Goal: Task Accomplishment & Management: Manage account settings

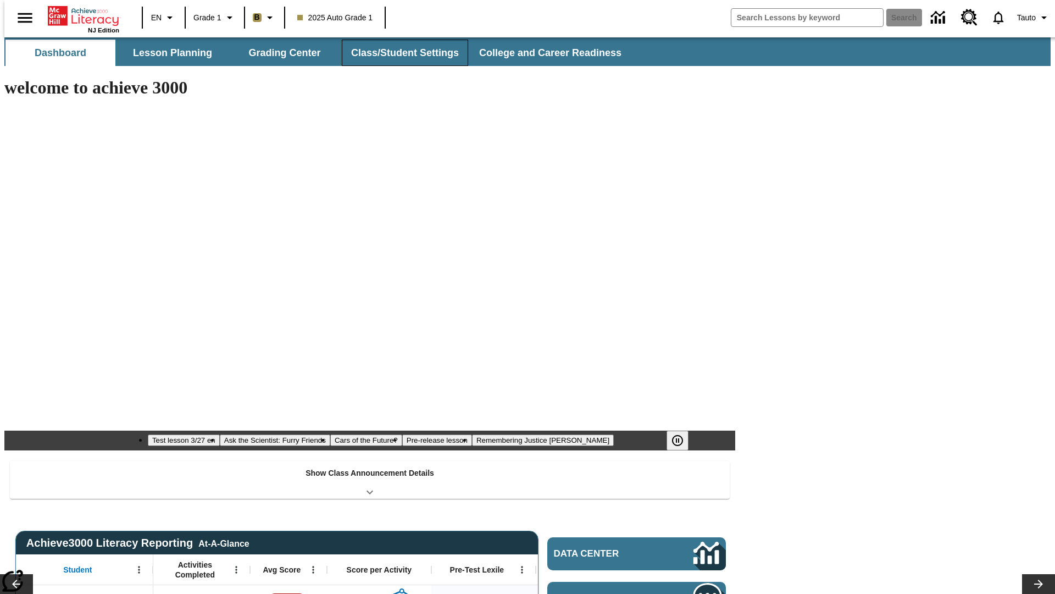
click at [399, 53] on button "Class/Student Settings" at bounding box center [405, 53] width 126 height 26
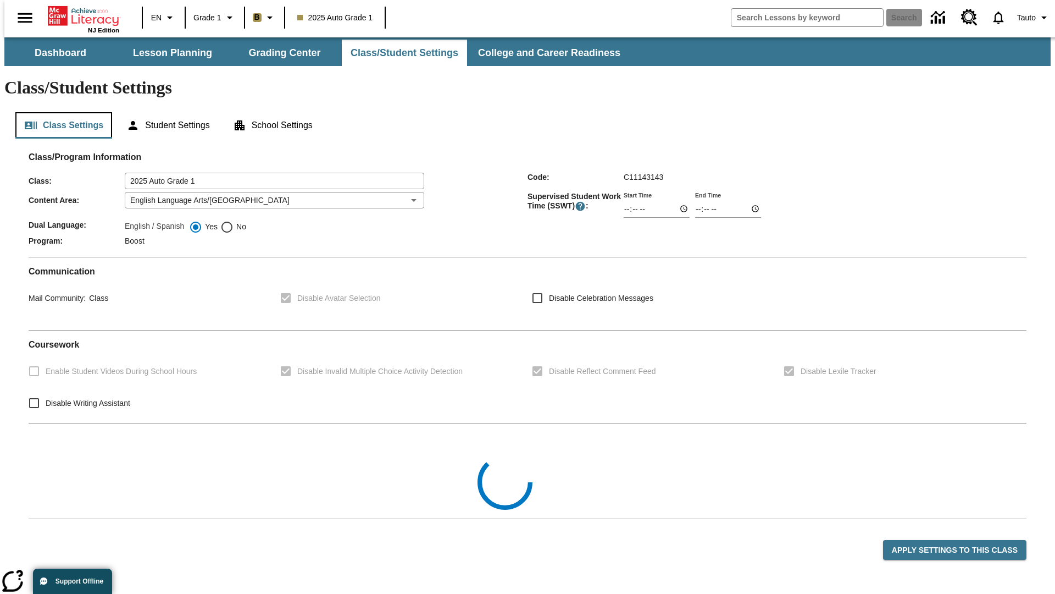
click at [59, 112] on button "Class Settings" at bounding box center [63, 125] width 97 height 26
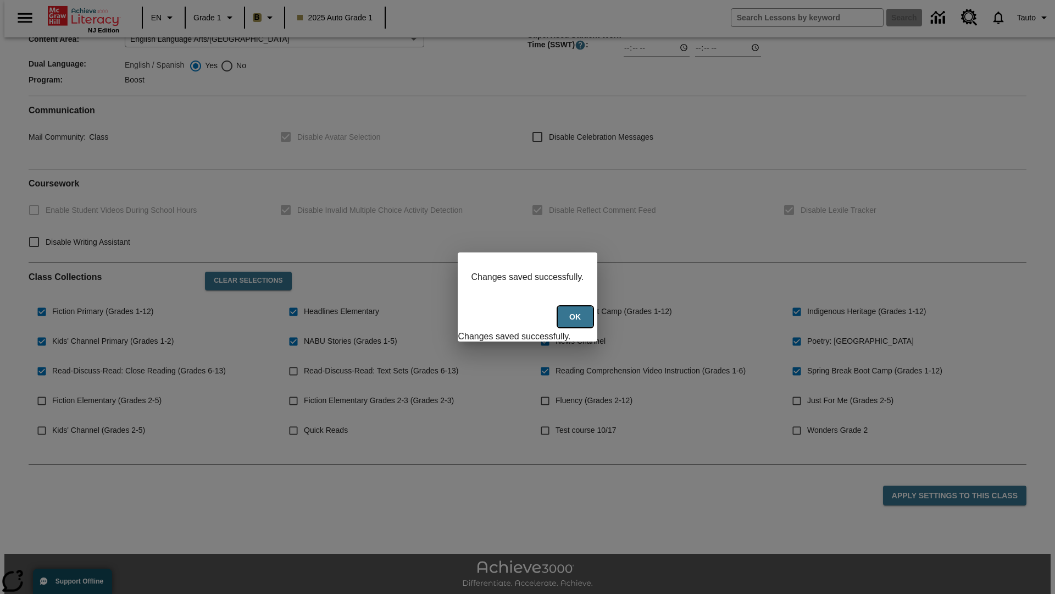
click at [577, 323] on button "Ok" at bounding box center [575, 316] width 35 height 21
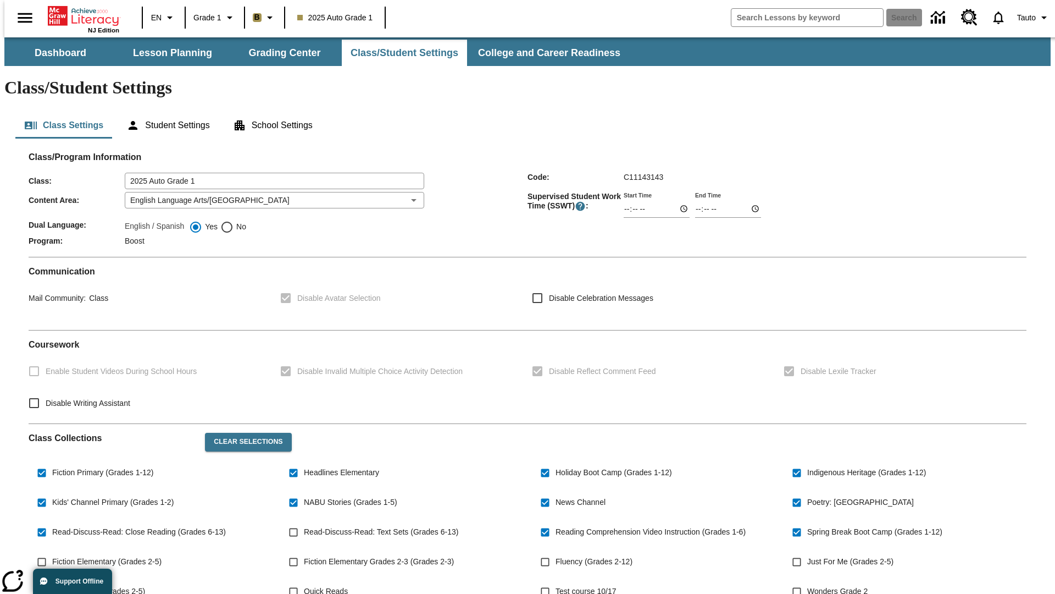
scroll to position [161, 0]
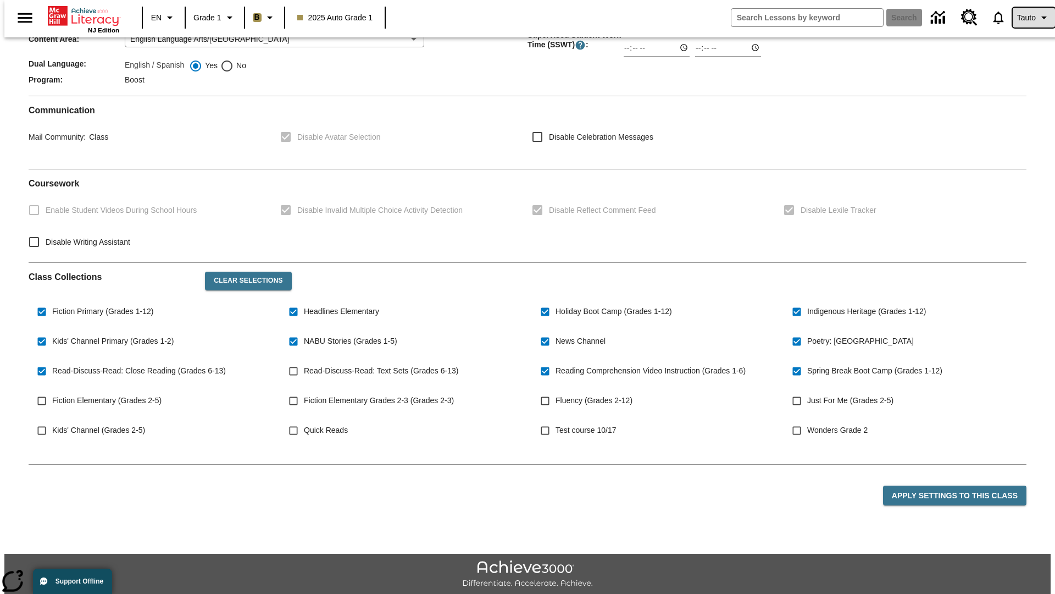
click at [1028, 18] on span "Tauto" at bounding box center [1026, 18] width 19 height 12
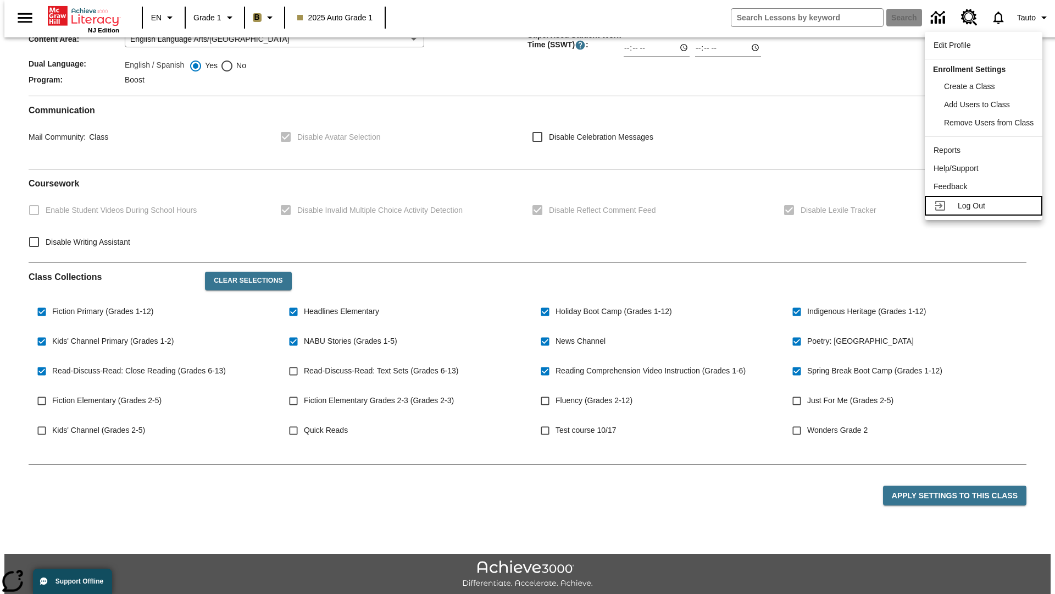
click at [985, 206] on span "Log Out" at bounding box center [971, 205] width 27 height 9
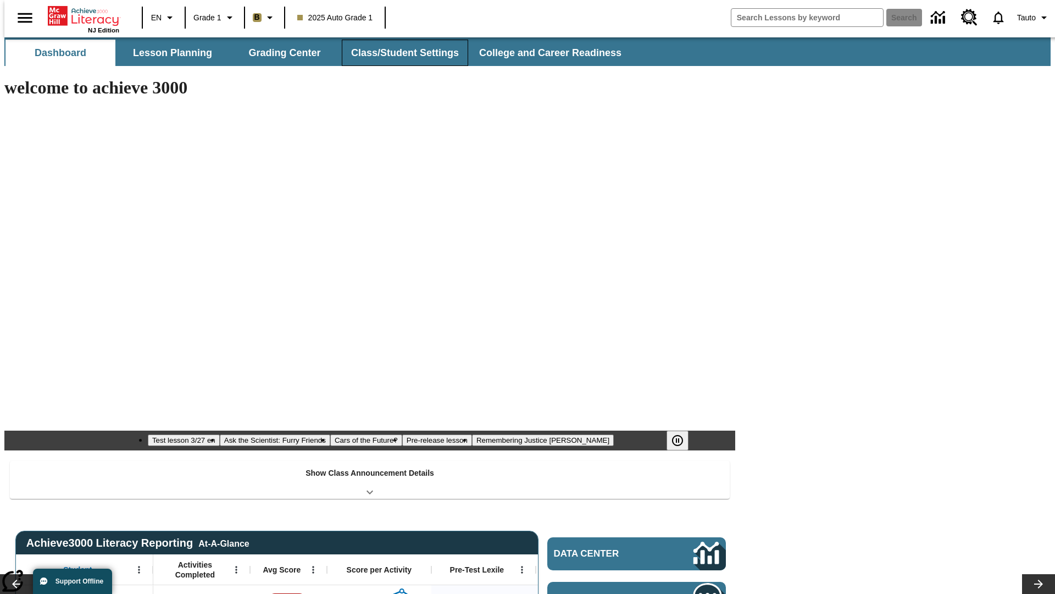
click at [399, 53] on button "Class/Student Settings" at bounding box center [405, 53] width 126 height 26
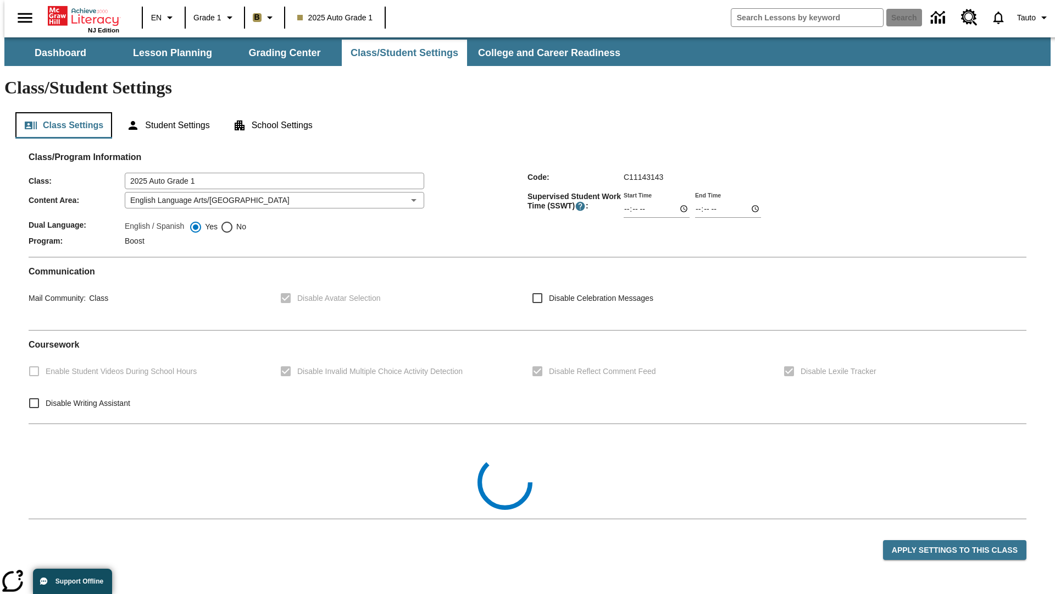
click at [59, 112] on button "Class Settings" at bounding box center [63, 125] width 97 height 26
